Goal: Task Accomplishment & Management: Manage account settings

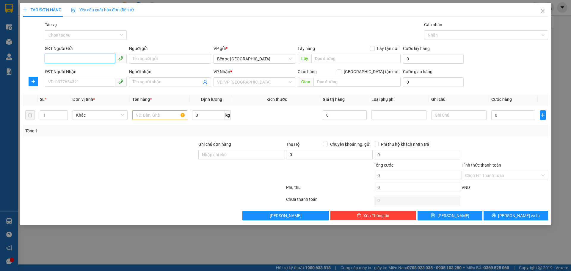
click at [66, 60] on input "SĐT Người Gửi" at bounding box center [80, 59] width 70 height 10
type input "0366235700"
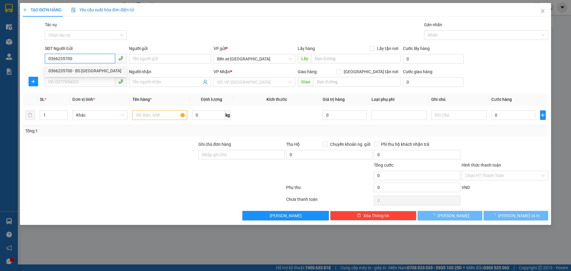
click at [79, 72] on div "0366235700 - BS [GEOGRAPHIC_DATA]" at bounding box center [85, 71] width 75 height 7
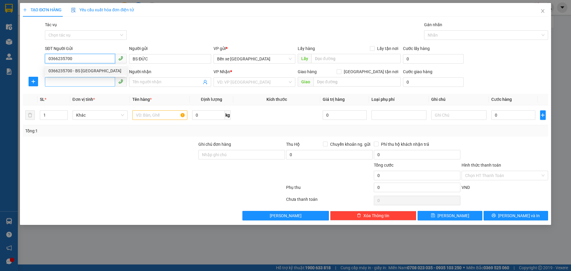
type input "BS ĐỨC"
type input "0366235700"
click at [80, 82] on input "SĐT Người Nhận" at bounding box center [80, 82] width 70 height 10
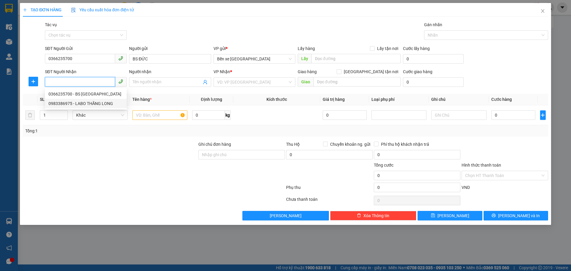
click at [73, 101] on div "0983386975 - LABO THĂNG LONG" at bounding box center [85, 103] width 75 height 7
type input "0983386975"
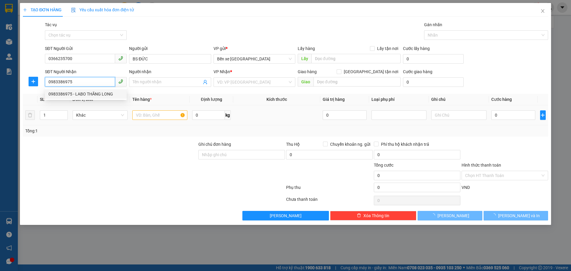
type input "LABO THĂNG LONG"
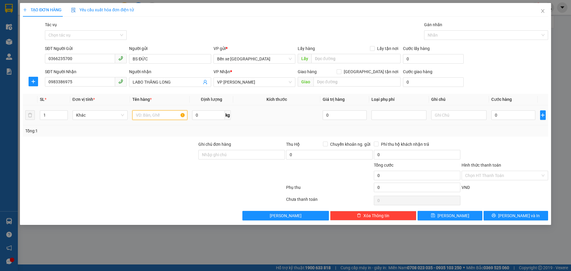
click at [140, 114] on input "text" at bounding box center [159, 115] width 55 height 10
type input "1 hộp ct"
click at [512, 116] on input "0" at bounding box center [514, 115] width 44 height 10
type input "3"
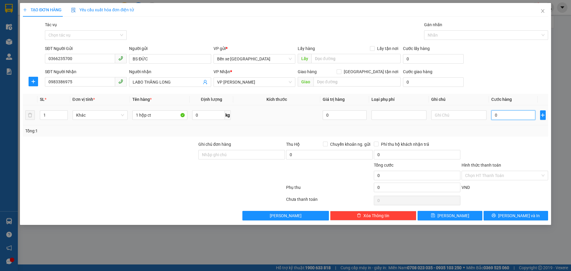
type input "3"
type input "30"
type input "30.000"
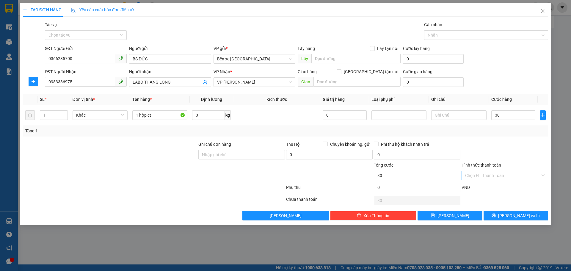
type input "30.000"
drag, startPoint x: 500, startPoint y: 177, endPoint x: 474, endPoint y: 227, distance: 56.8
click at [500, 177] on input "Hình thức thanh toán" at bounding box center [502, 175] width 75 height 9
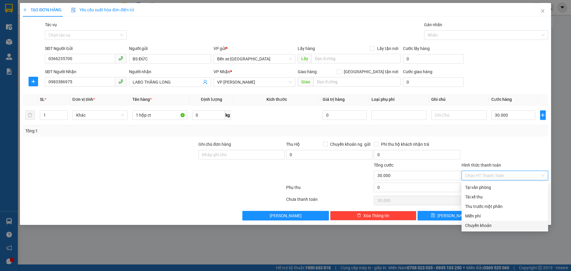
click at [471, 226] on div "Chuyển khoản" at bounding box center [504, 225] width 79 height 7
type input "0"
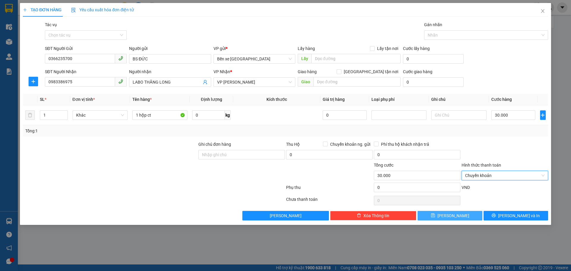
click at [448, 215] on button "[PERSON_NAME]" at bounding box center [450, 216] width 65 height 10
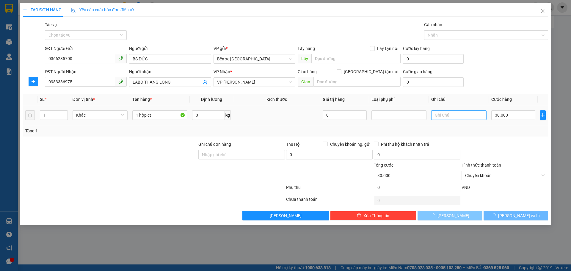
type input "0"
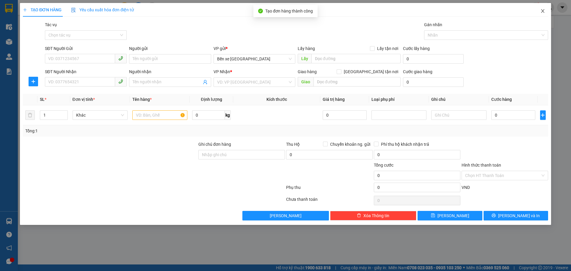
click at [543, 9] on icon "close" at bounding box center [543, 11] width 5 height 5
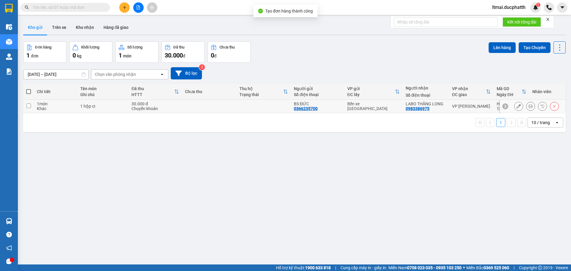
click at [58, 109] on div "Khác" at bounding box center [55, 108] width 37 height 5
checkbox input "true"
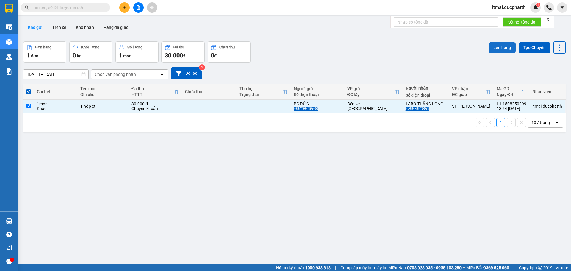
click at [490, 50] on button "Lên hàng" at bounding box center [502, 47] width 27 height 11
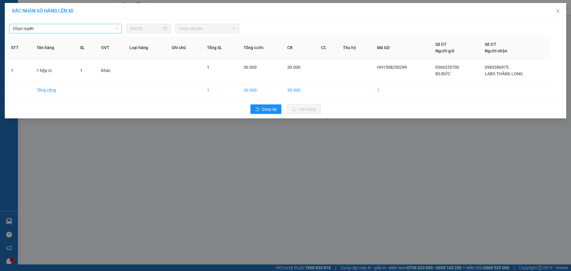
click at [107, 30] on span "Chọn tuyến" at bounding box center [66, 28] width 106 height 9
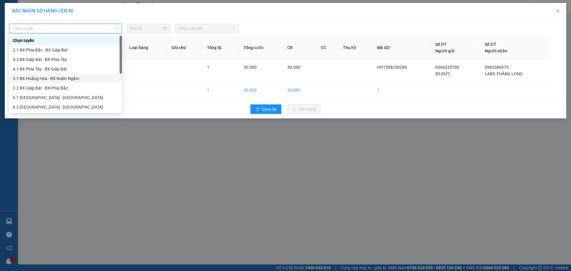
click at [48, 79] on div "3.1 BX Hoằng Hóa - BX Nước Ngầm" at bounding box center [66, 78] width 106 height 7
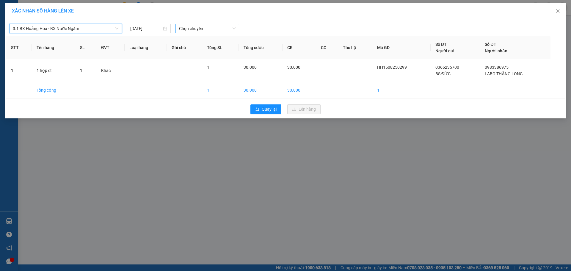
click at [216, 29] on span "Chọn chuyến" at bounding box center [207, 28] width 57 height 9
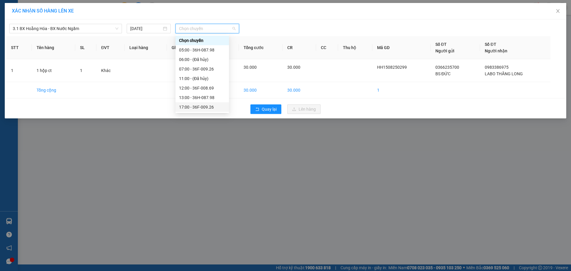
click at [202, 107] on div "17:00 - 36F-009.26" at bounding box center [202, 107] width 46 height 7
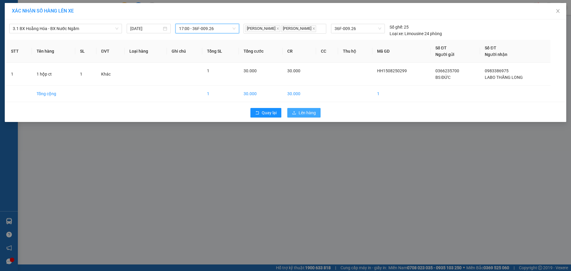
click at [312, 112] on span "Lên hàng" at bounding box center [307, 112] width 17 height 7
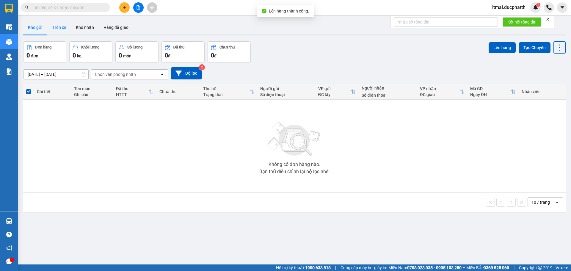
click at [62, 28] on button "Trên xe" at bounding box center [59, 27] width 24 height 14
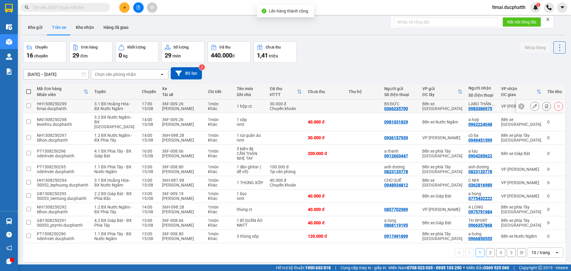
click at [544, 107] on button at bounding box center [547, 106] width 8 height 10
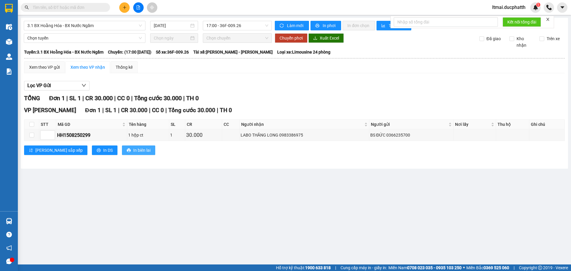
drag, startPoint x: 121, startPoint y: 151, endPoint x: 129, endPoint y: 143, distance: 11.2
click at [133, 150] on span "In biên lai" at bounding box center [141, 150] width 17 height 7
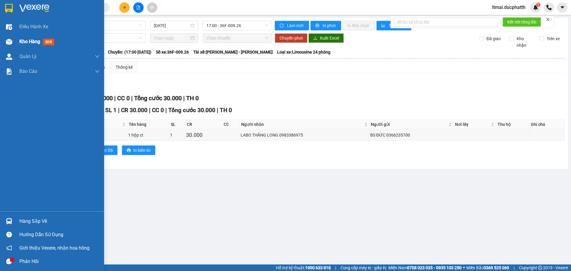
click at [6, 37] on div at bounding box center [9, 42] width 10 height 10
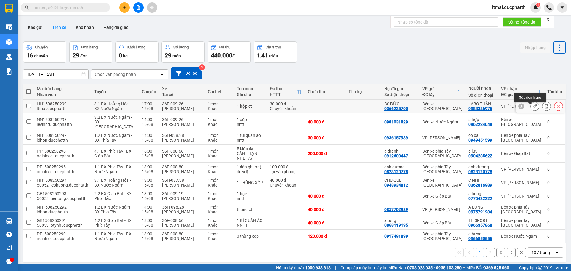
click at [533, 108] on icon at bounding box center [535, 106] width 4 height 4
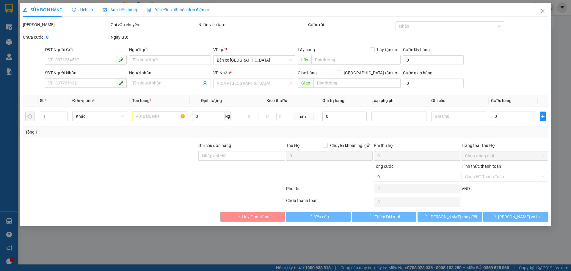
type input "0366235700"
type input "BS ĐỨC"
type input "0983386975"
type input "LABO THĂNG LONG"
type input "30.000"
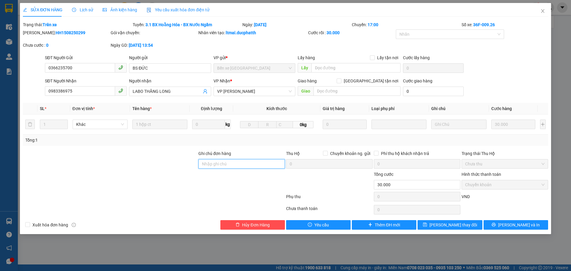
click at [237, 167] on input "Ghi chú đơn hàng" at bounding box center [241, 164] width 87 height 10
type input "ck 13h55[DATE] [PERSON_NAME] vtb"
click at [470, 223] on button "[PERSON_NAME] thay đổi" at bounding box center [450, 225] width 65 height 10
